Goal: Check status: Check status

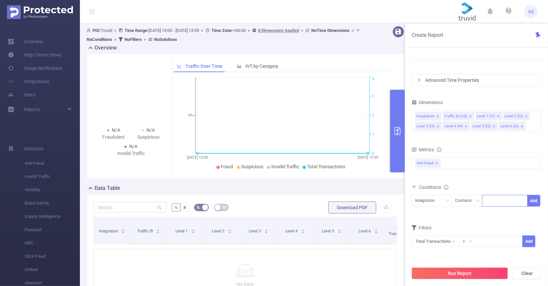
click at [504, 201] on div at bounding box center [505, 201] width 38 height 11
click at [450, 214] on div "Conditions Integration Contains Add" at bounding box center [477, 199] width 130 height 33
click at [477, 238] on input at bounding box center [498, 241] width 47 height 10
click at [124, 205] on input "text" at bounding box center [130, 207] width 73 height 11
type input "openrice"
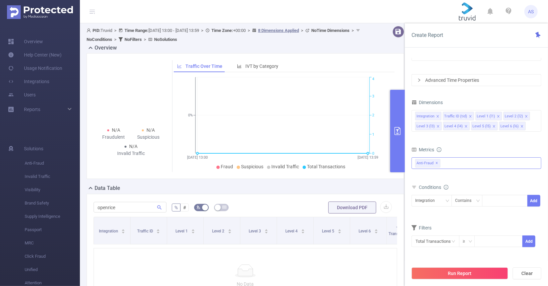
click at [465, 161] on div "Anti-Fraud ✕" at bounding box center [477, 164] width 130 height 12
click at [355, 187] on div "Data Table" at bounding box center [248, 189] width 323 height 9
click at [436, 163] on span "✕" at bounding box center [437, 164] width 3 height 8
click at [534, 117] on icon "icon: close-circle" at bounding box center [536, 116] width 4 height 4
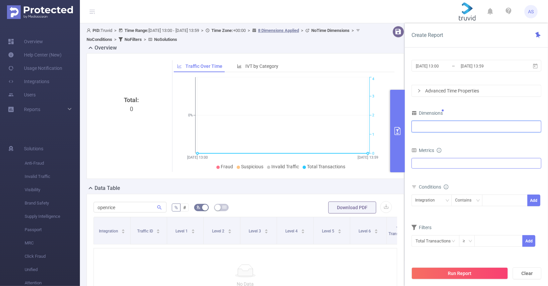
click at [470, 129] on div at bounding box center [476, 126] width 123 height 11
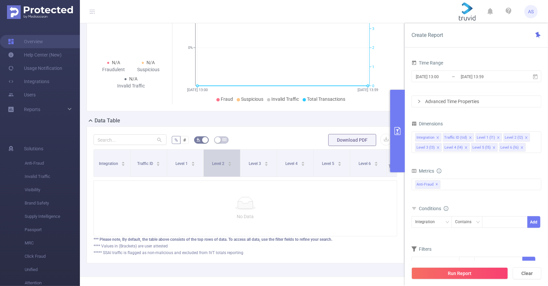
scroll to position [90, 0]
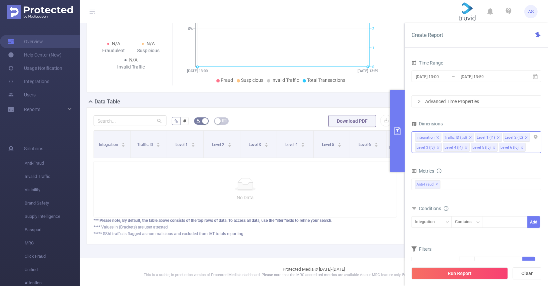
click at [536, 139] on div "Integration Traffic ID (tid) Level 1 (l1) Level 2 (l2) Level 3 (l3) Level 4 (l4…" at bounding box center [476, 137] width 123 height 11
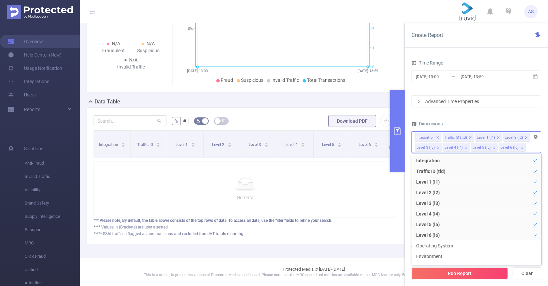
click at [535, 138] on icon "icon: close-circle" at bounding box center [536, 137] width 4 height 4
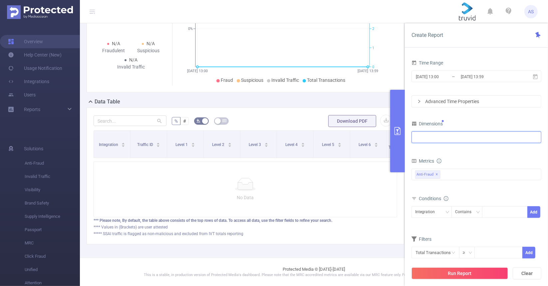
drag, startPoint x: 447, startPoint y: 137, endPoint x: 445, endPoint y: 142, distance: 4.9
click at [447, 137] on div at bounding box center [476, 137] width 123 height 11
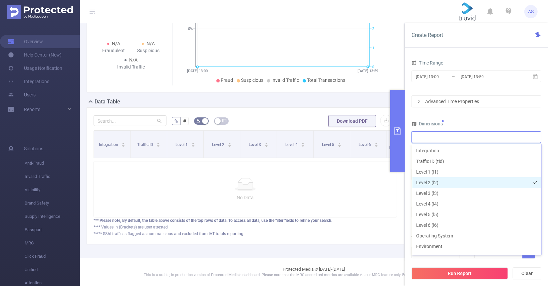
click at [443, 184] on li "Level 2 (l2)" at bounding box center [476, 183] width 129 height 11
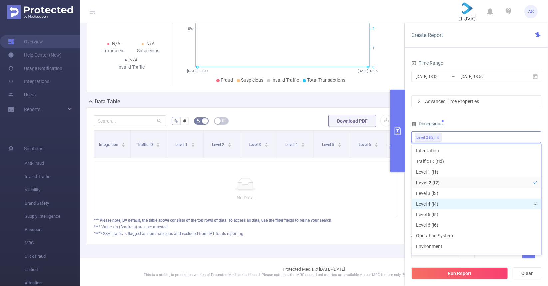
click at [447, 207] on li "Level 4 (l4)" at bounding box center [476, 204] width 129 height 11
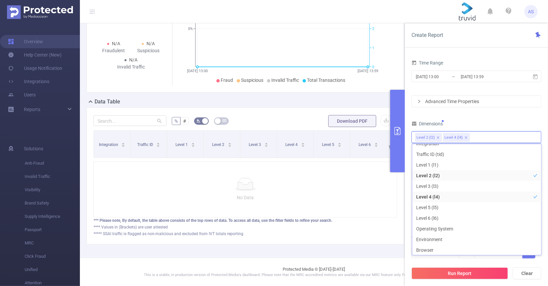
click at [356, 199] on p "No Data" at bounding box center [245, 197] width 292 height 7
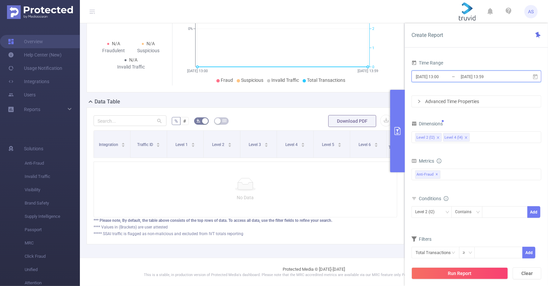
click at [537, 77] on icon at bounding box center [536, 77] width 6 height 6
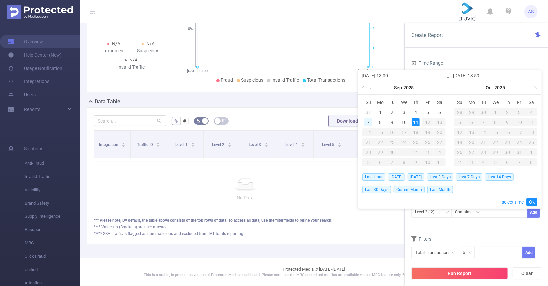
click at [369, 121] on div "7" at bounding box center [368, 123] width 8 height 8
click at [415, 122] on div "11" at bounding box center [416, 123] width 8 height 8
type input "[DATE] 13:00"
drag, startPoint x: 534, startPoint y: 204, endPoint x: 530, endPoint y: 209, distance: 6.9
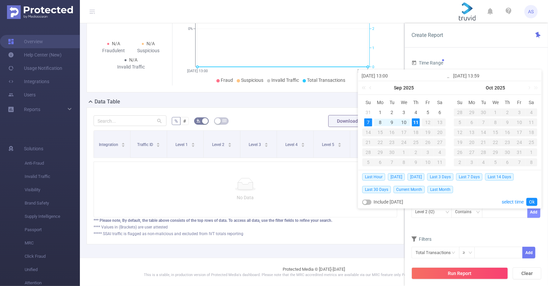
click at [534, 204] on link "Ok" at bounding box center [532, 202] width 11 height 8
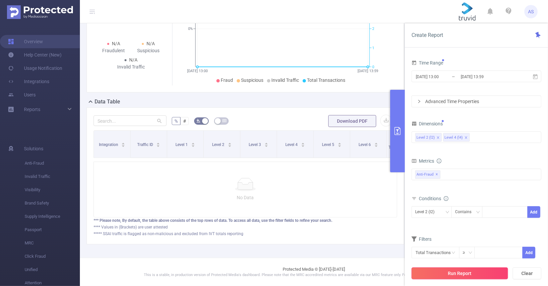
click at [462, 275] on button "Run Report" at bounding box center [460, 274] width 97 height 12
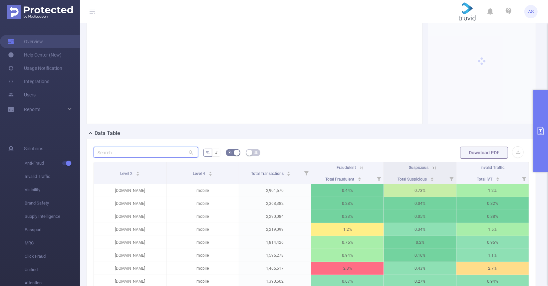
click at [145, 158] on input "text" at bounding box center [146, 152] width 105 height 11
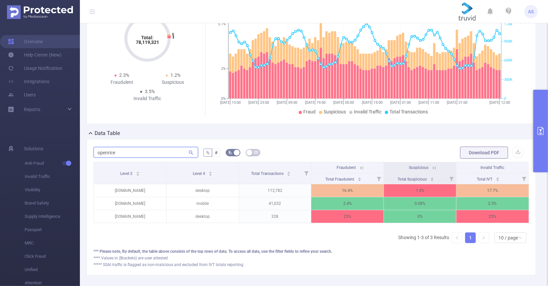
type input "openrice"
click at [544, 138] on button "primary" at bounding box center [541, 131] width 15 height 83
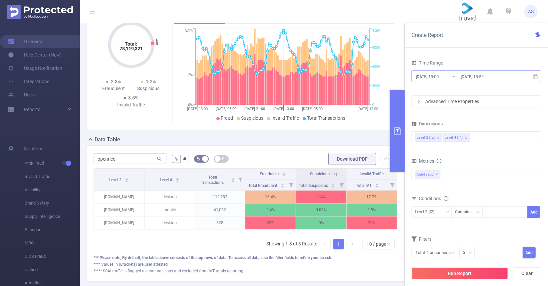
click at [488, 77] on input "[DATE] 13:59" at bounding box center [487, 76] width 54 height 9
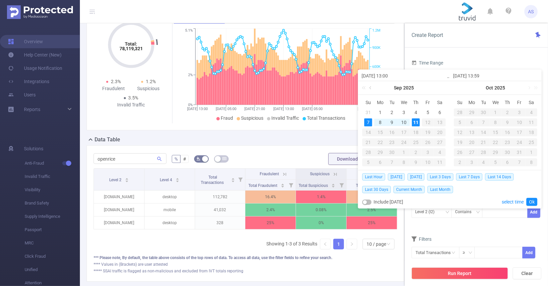
click at [371, 88] on link at bounding box center [371, 87] width 6 height 13
click at [402, 153] on div "27" at bounding box center [404, 153] width 8 height 8
click at [414, 153] on div "28" at bounding box center [416, 153] width 8 height 8
type input "[DATE] 13:00"
type input "[DATE] 13:59"
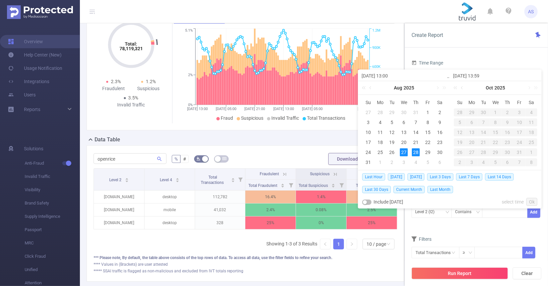
type input "[DATE] 13:00"
type input "[DATE] 13:59"
click at [414, 153] on div "28" at bounding box center [416, 153] width 8 height 8
click at [430, 152] on div "29" at bounding box center [428, 153] width 8 height 8
type input "[DATE] 13:00"
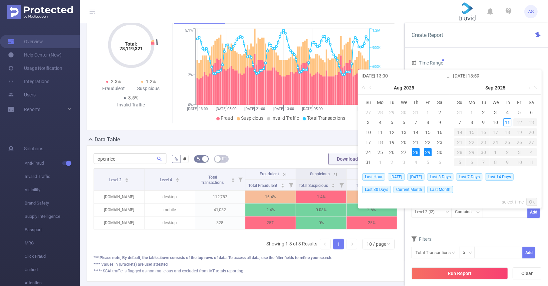
type input "[DATE] 13:59"
type input "[DATE] 13:00"
type input "[DATE] 13:59"
click at [532, 201] on link "Ok" at bounding box center [532, 202] width 11 height 8
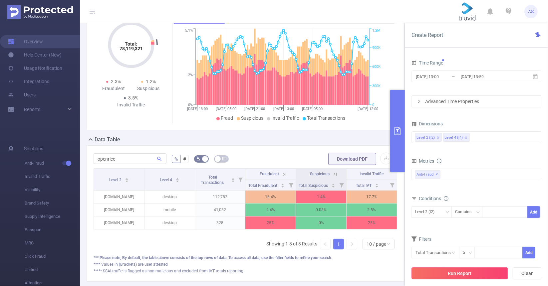
click at [471, 278] on button "Run Report" at bounding box center [460, 274] width 97 height 12
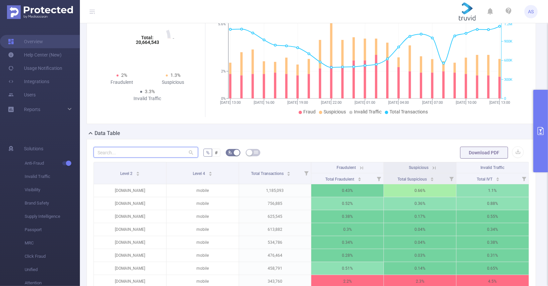
click at [133, 155] on input "text" at bounding box center [146, 152] width 105 height 11
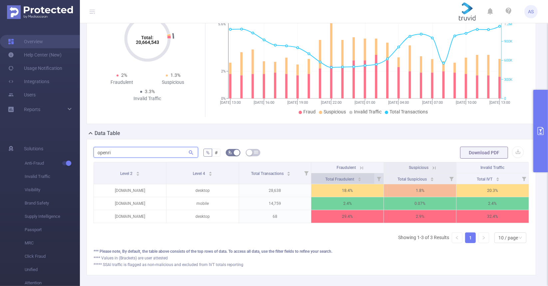
type input "openri"
click at [358, 182] on icon "icon: caret-down" at bounding box center [359, 181] width 3 height 2
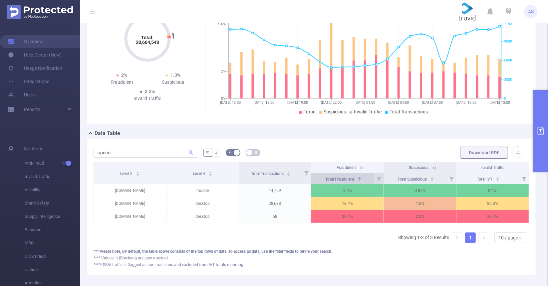
click at [358, 182] on icon "icon: caret-down" at bounding box center [359, 181] width 3 height 2
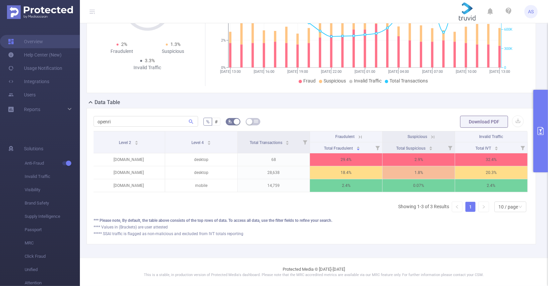
scroll to position [89, 0]
click at [124, 116] on input "openri" at bounding box center [146, 121] width 105 height 11
type input "openrice"
click at [544, 130] on icon "primary" at bounding box center [541, 131] width 8 height 8
